Goal: Transaction & Acquisition: Purchase product/service

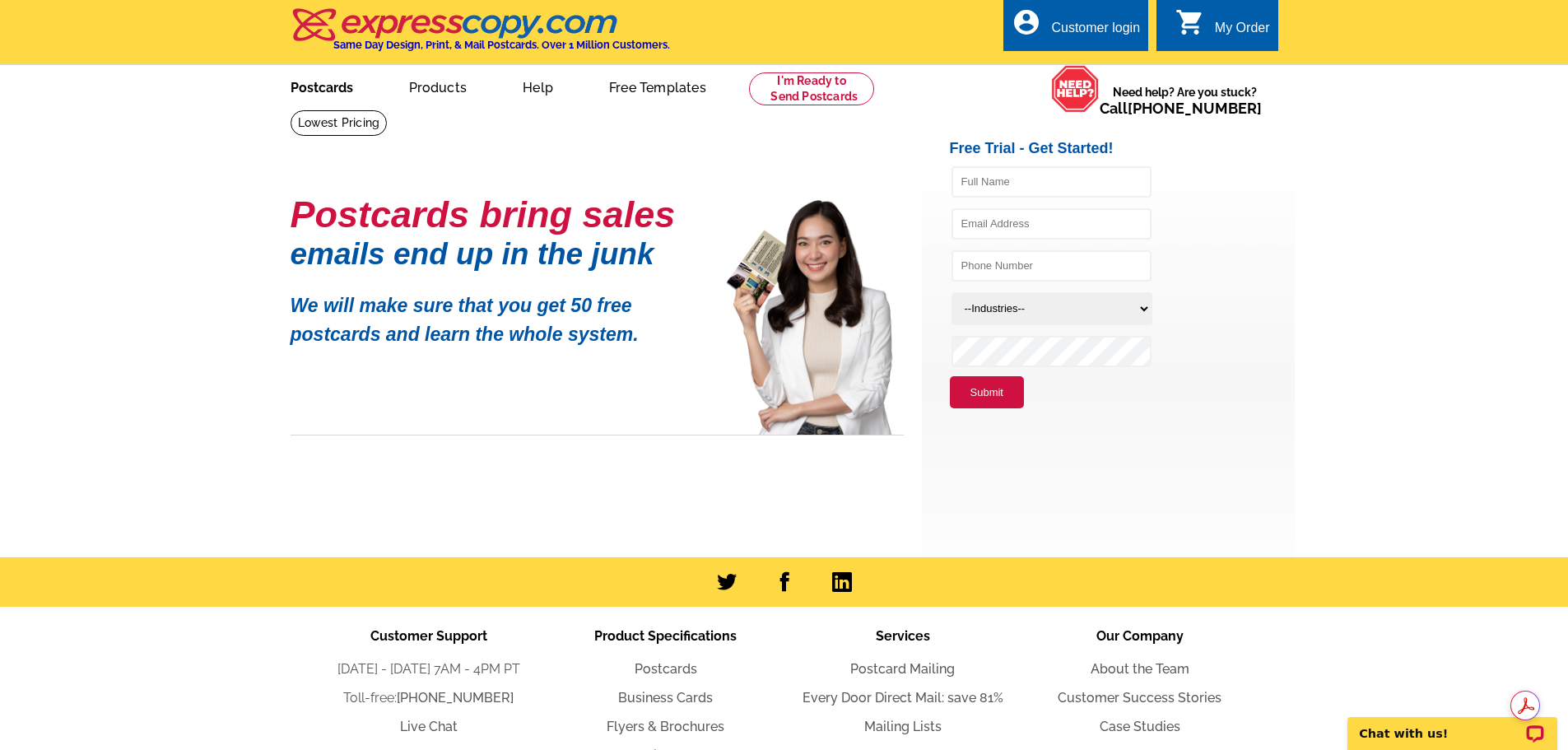
click at [331, 90] on link "Postcards" at bounding box center [321, 86] width 115 height 38
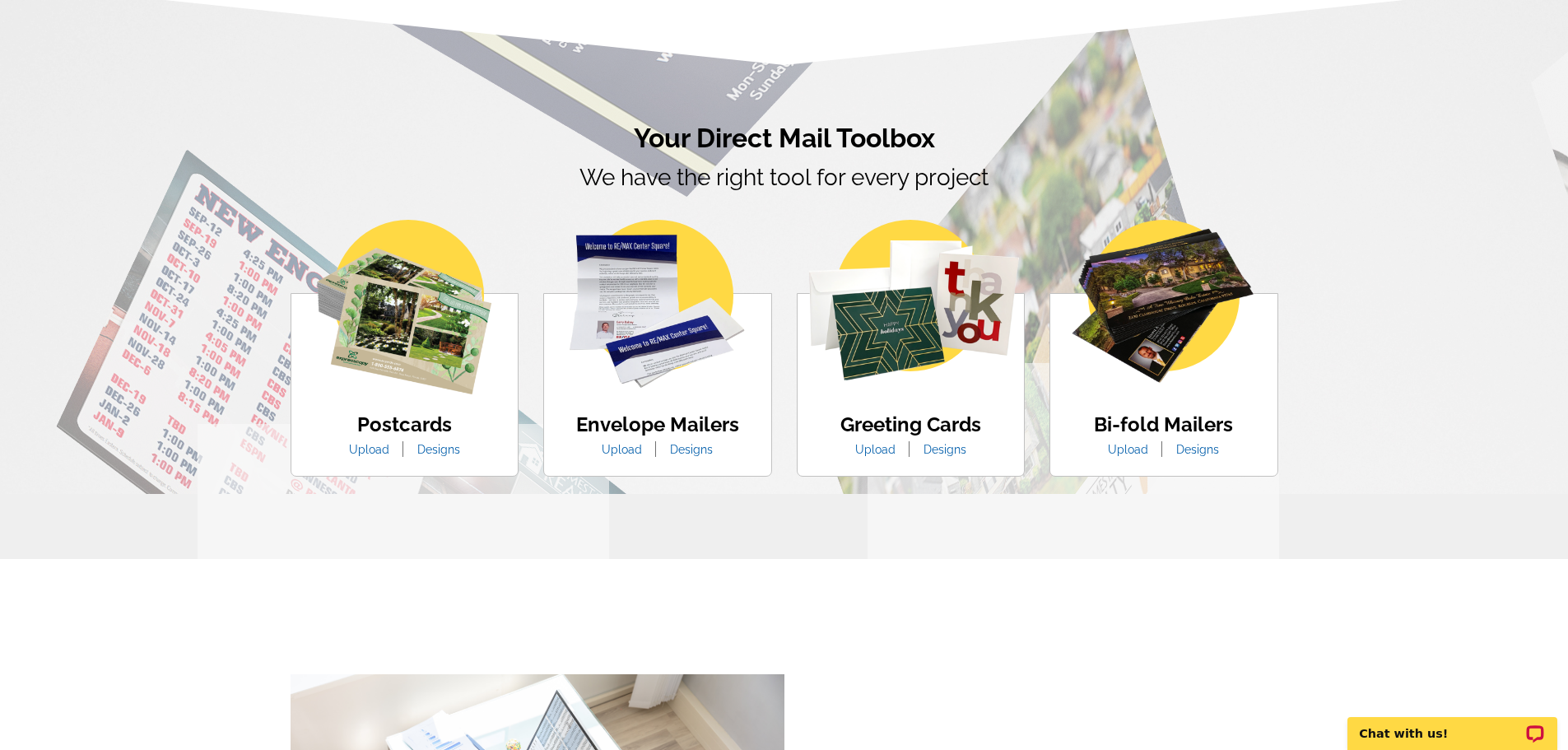
scroll to position [906, 0]
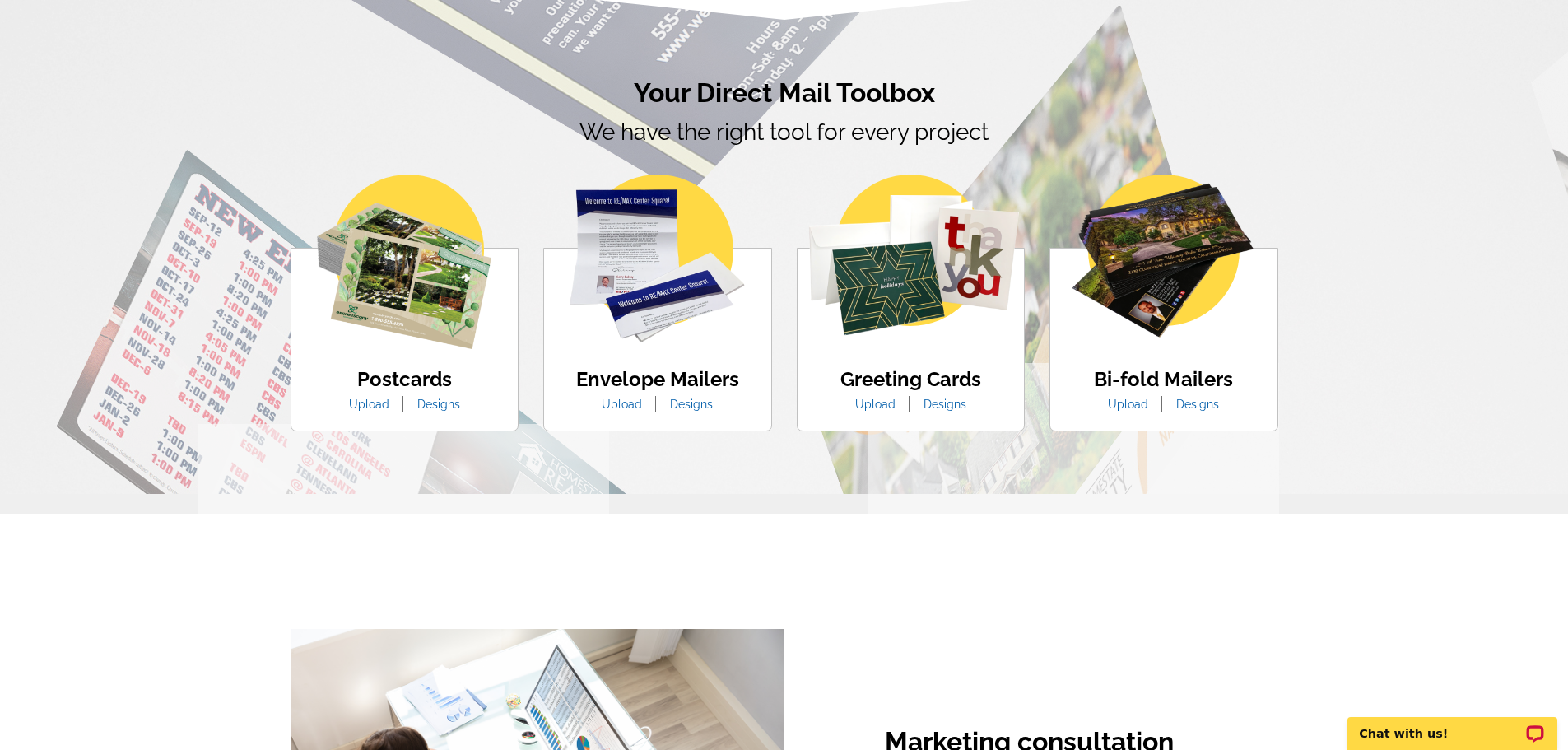
click at [370, 404] on link "Upload" at bounding box center [369, 404] width 65 height 13
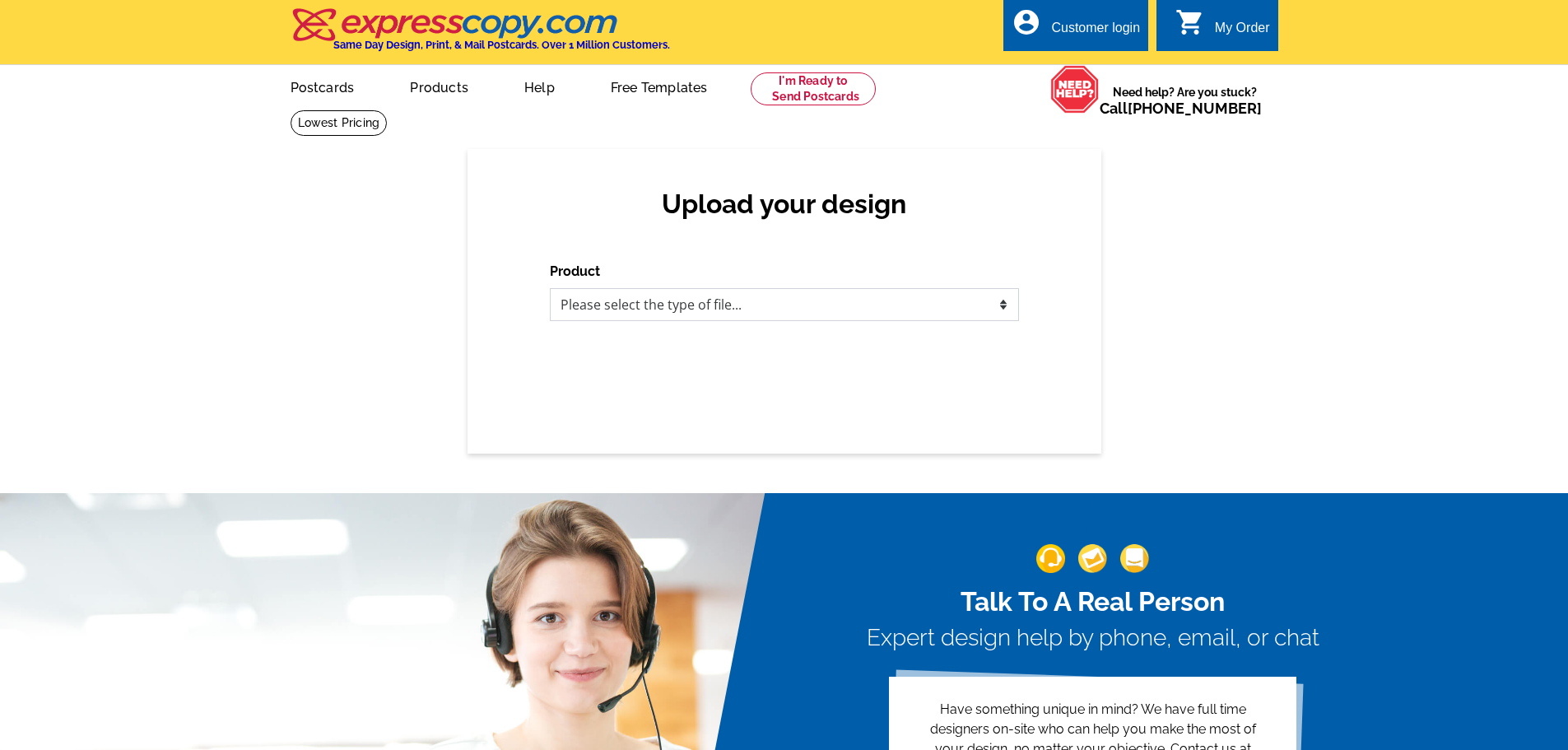
click at [843, 308] on select "Please select the type of file... Postcards Business Cards Letters and flyers G…" at bounding box center [784, 305] width 469 height 33
select select "1"
click at [550, 289] on select "Please select the type of file... Postcards Business Cards Letters and flyers G…" at bounding box center [784, 305] width 469 height 33
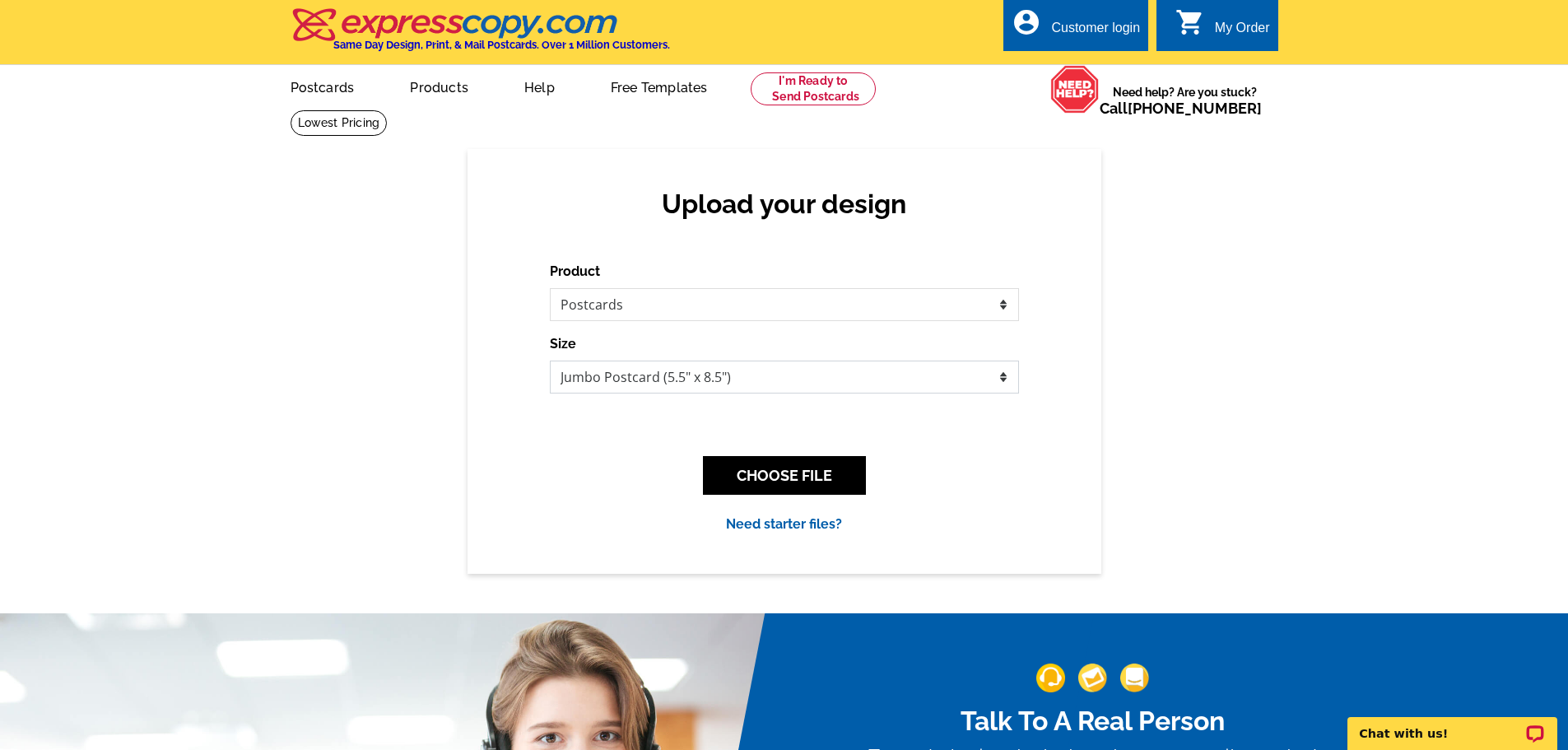
click at [843, 373] on select "Jumbo Postcard (5.5" x 8.5") Regular Postcard (4.25" x 5.6") Panoramic Postcard…" at bounding box center [784, 377] width 469 height 33
click at [550, 362] on select "Jumbo Postcard (5.5" x 8.5") Regular Postcard (4.25" x 5.6") Panoramic Postcard…" at bounding box center [784, 377] width 469 height 33
click at [768, 469] on button "CHOOSE FILE" at bounding box center [784, 475] width 163 height 38
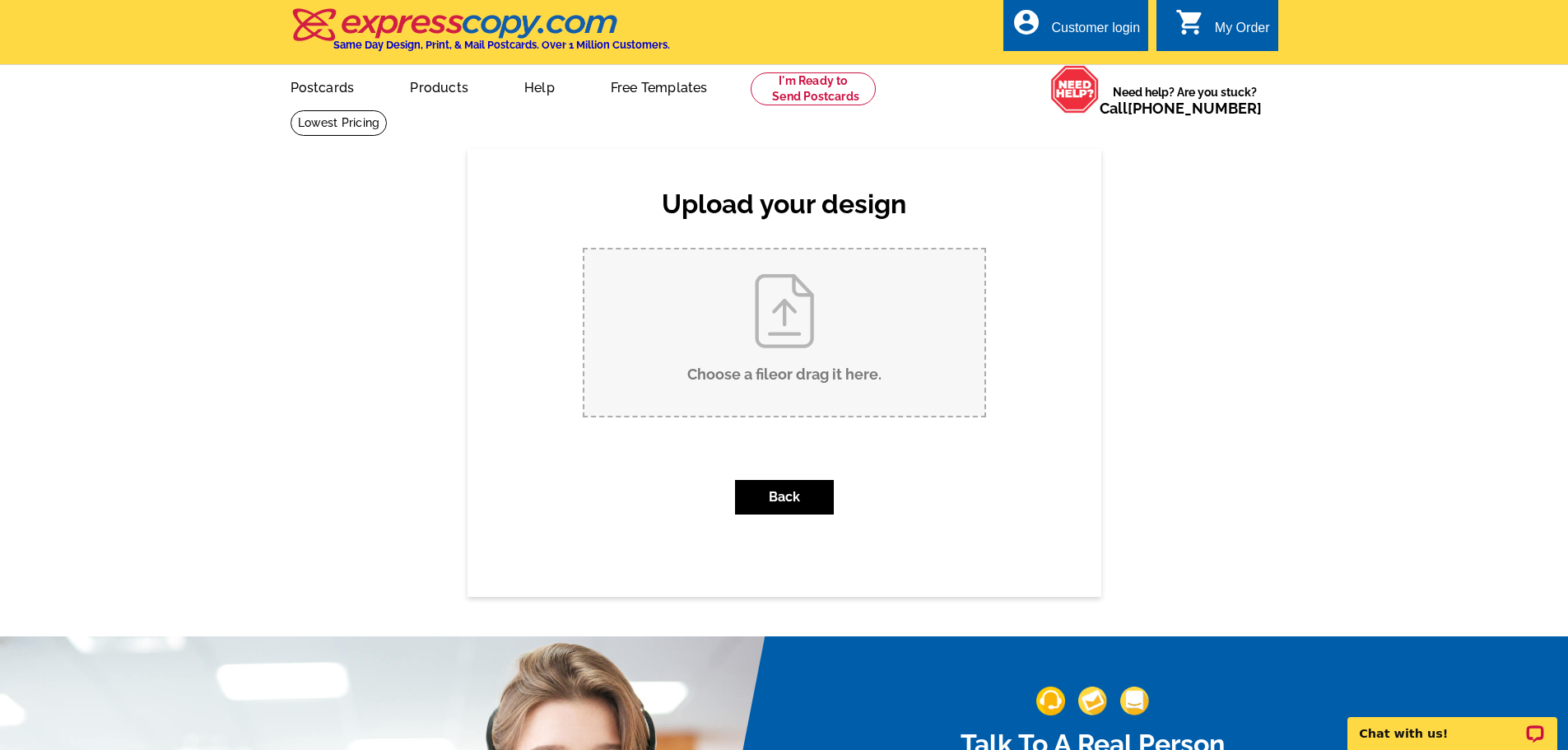
click at [950, 486] on div "Back" at bounding box center [784, 497] width 403 height 61
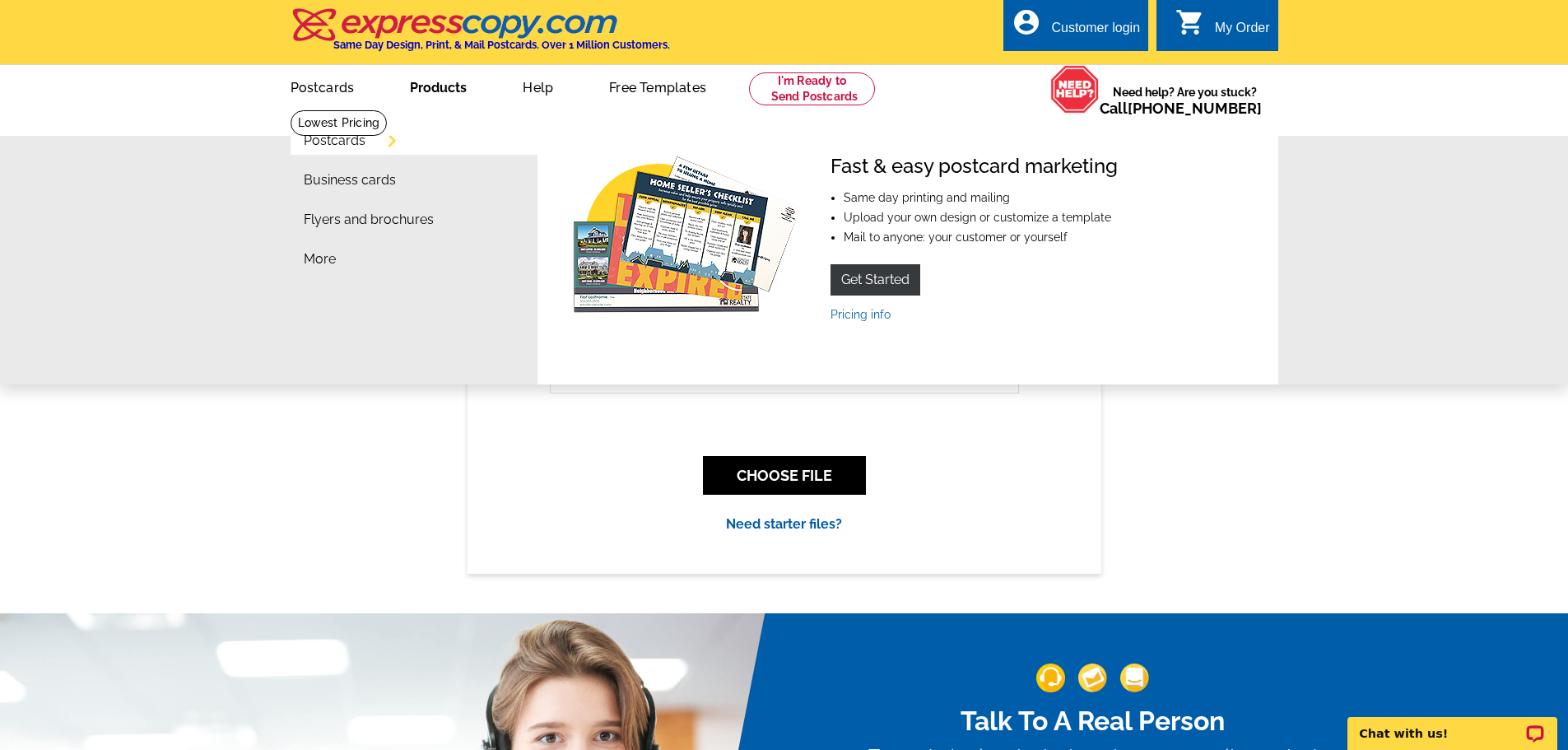
click at [380, 143] on li "Postcards" at bounding box center [420, 144] width 234 height 39
click at [365, 141] on link "Postcards" at bounding box center [334, 141] width 62 height 13
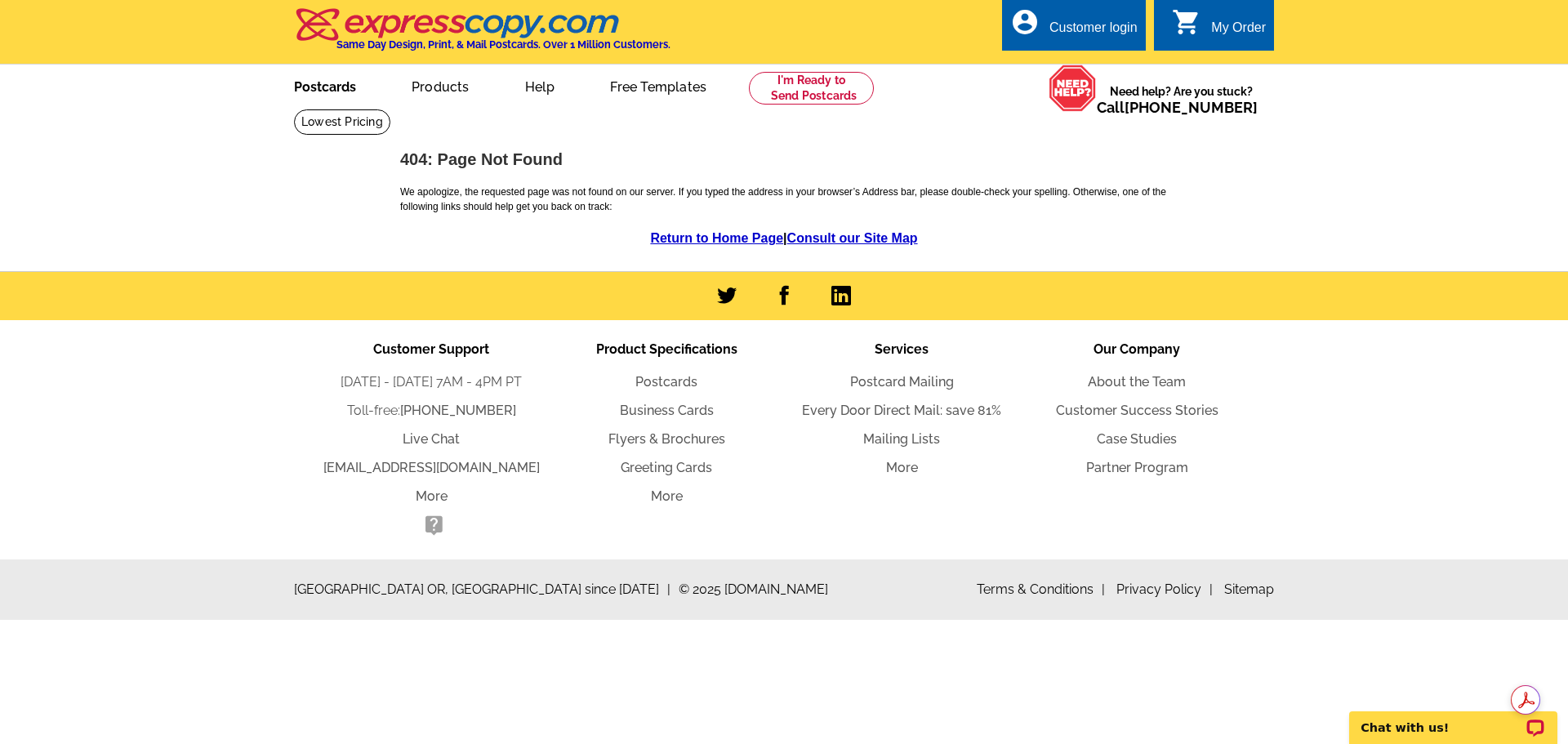
click at [330, 92] on link "Postcards" at bounding box center [325, 85] width 114 height 38
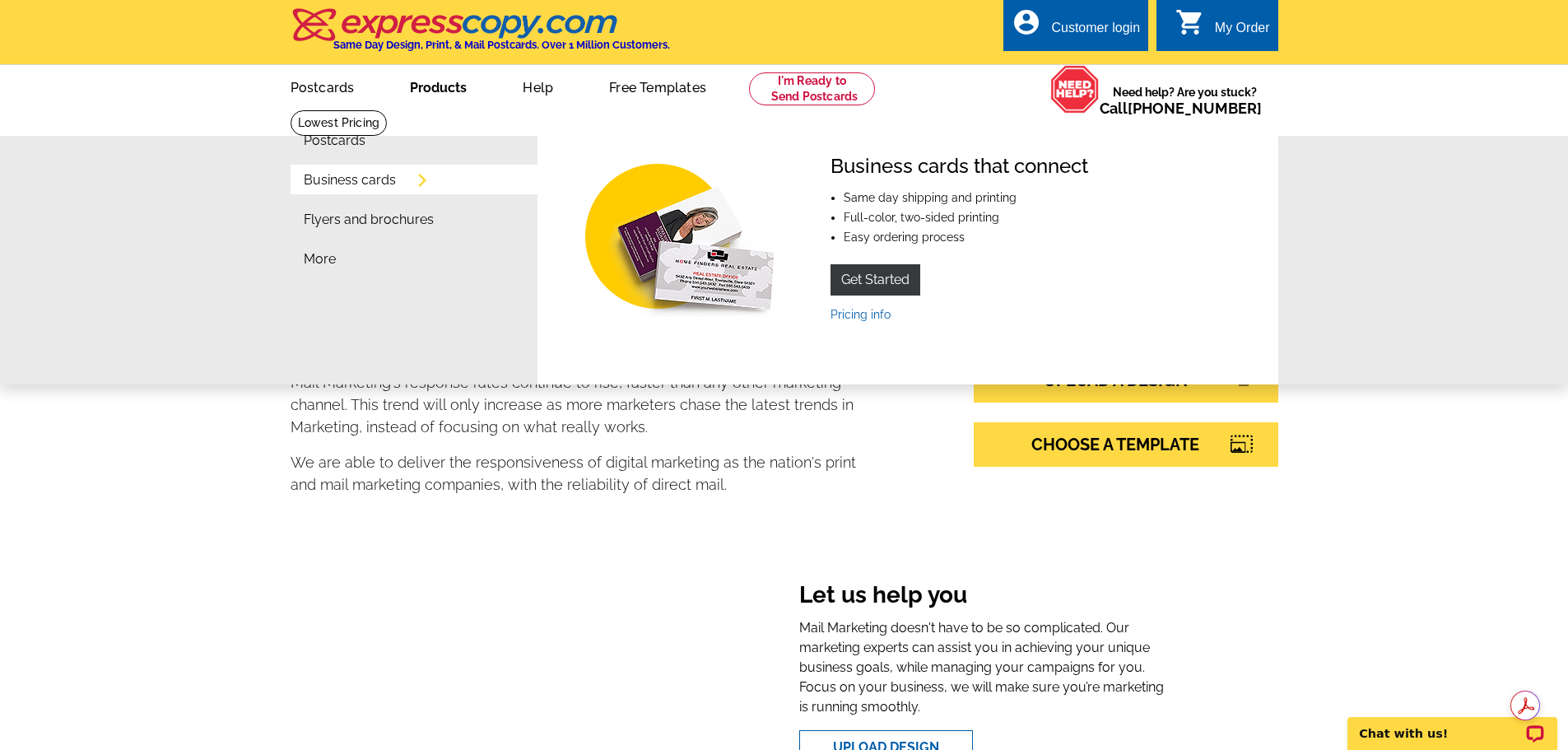
click at [433, 92] on link "Products" at bounding box center [437, 86] width 109 height 38
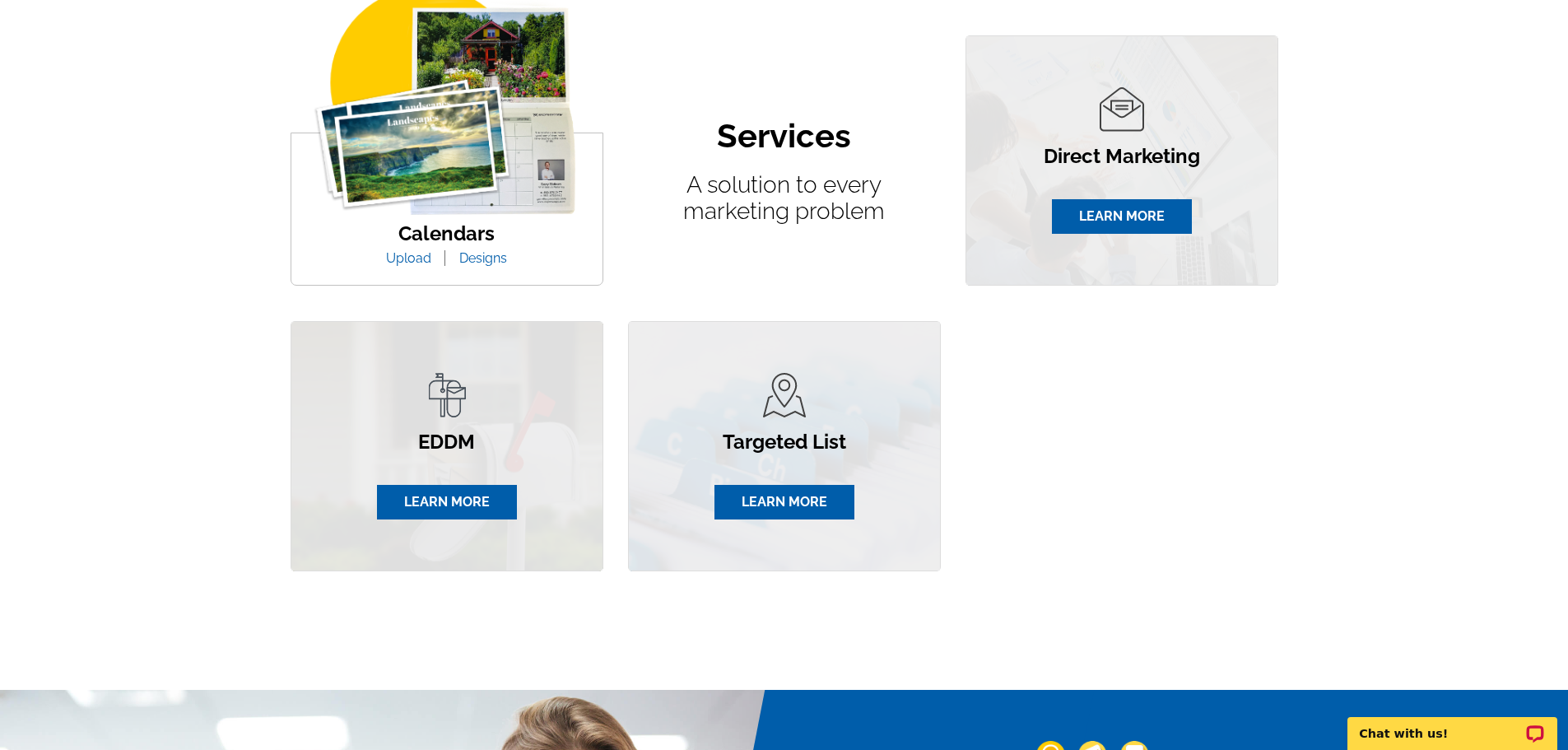
scroll to position [988, 0]
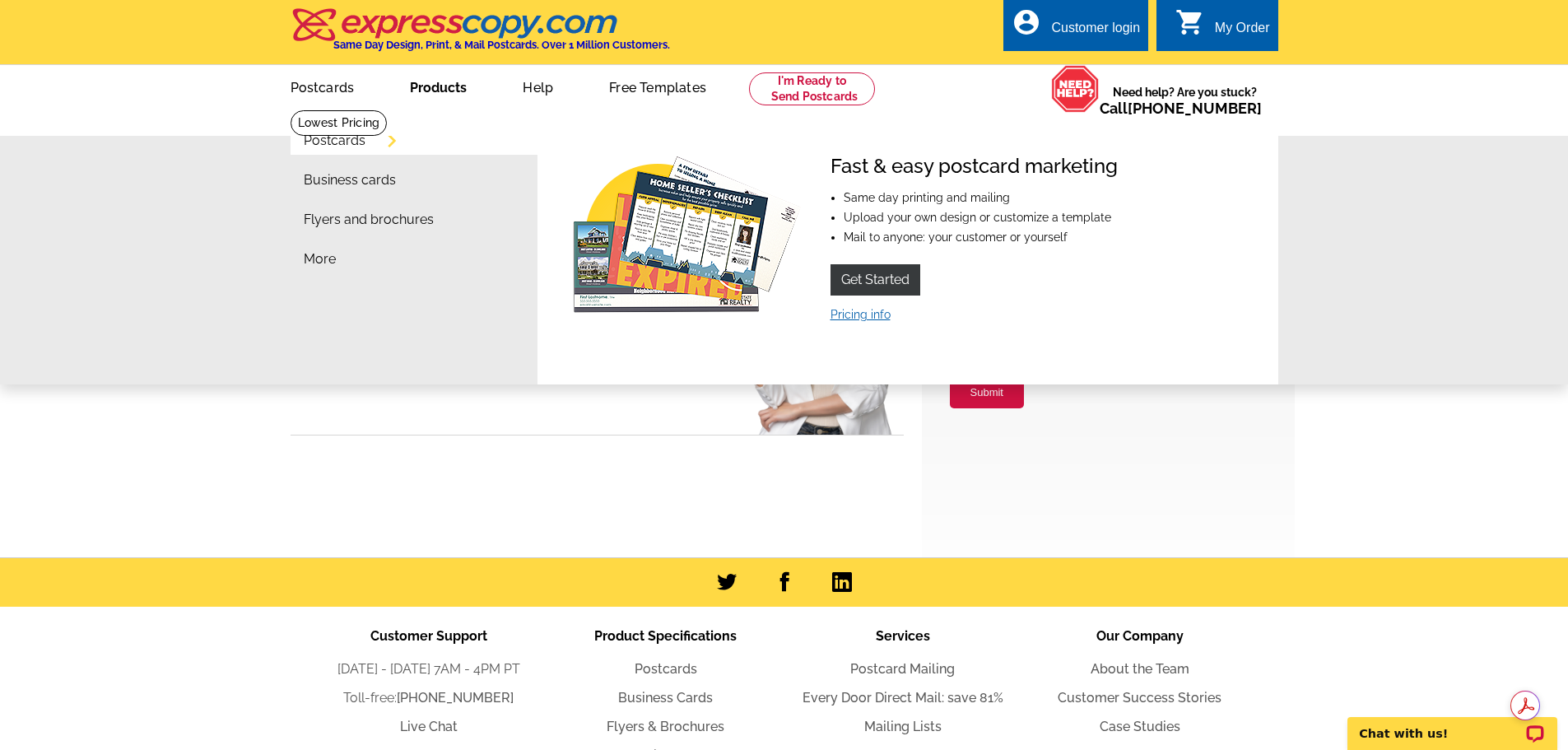
click at [873, 317] on link "Pricing info" at bounding box center [860, 314] width 60 height 13
